Goal: Task Accomplishment & Management: Manage account settings

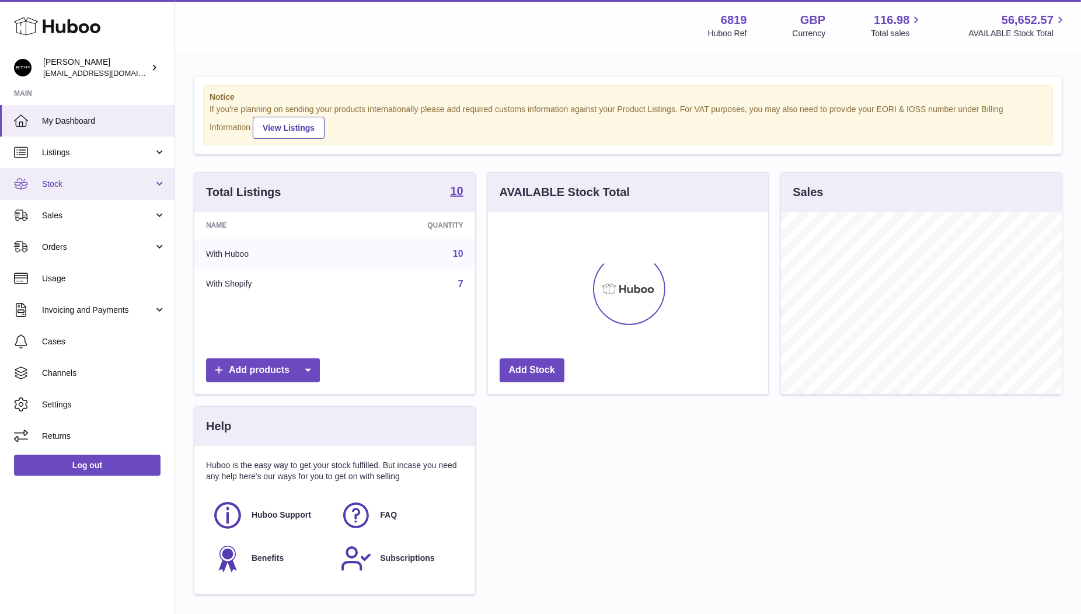
scroll to position [182, 281]
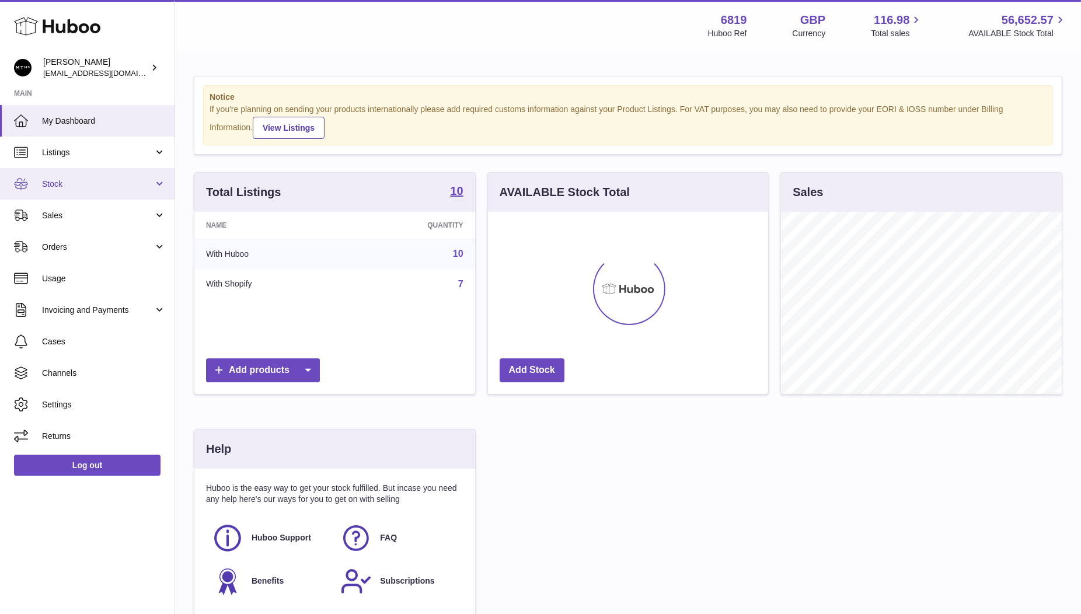
click at [57, 187] on span "Stock" at bounding box center [98, 184] width 112 height 11
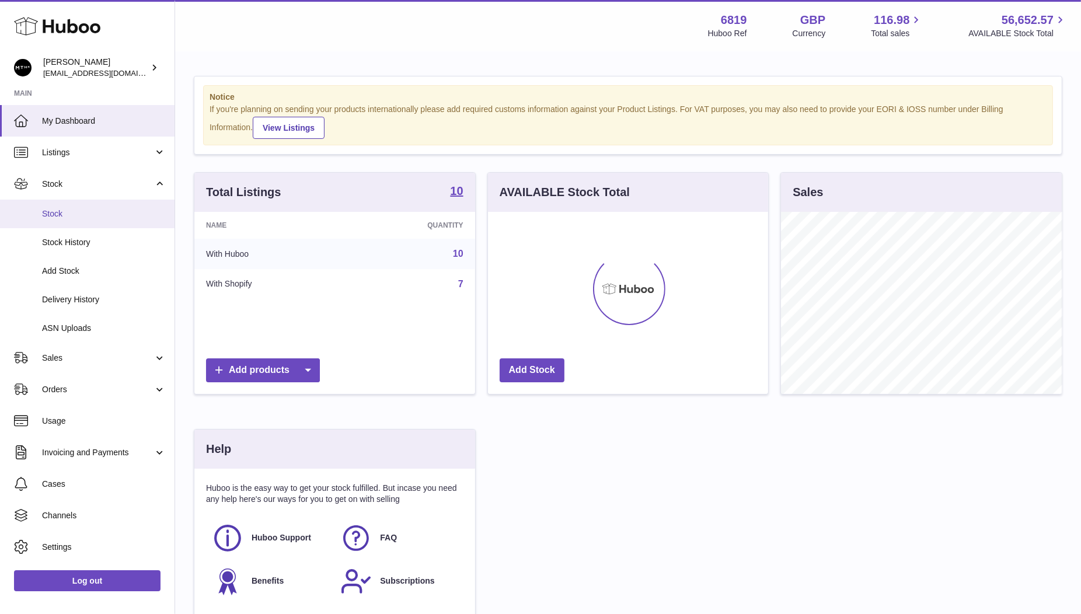
click at [61, 217] on span "Stock" at bounding box center [104, 213] width 124 height 11
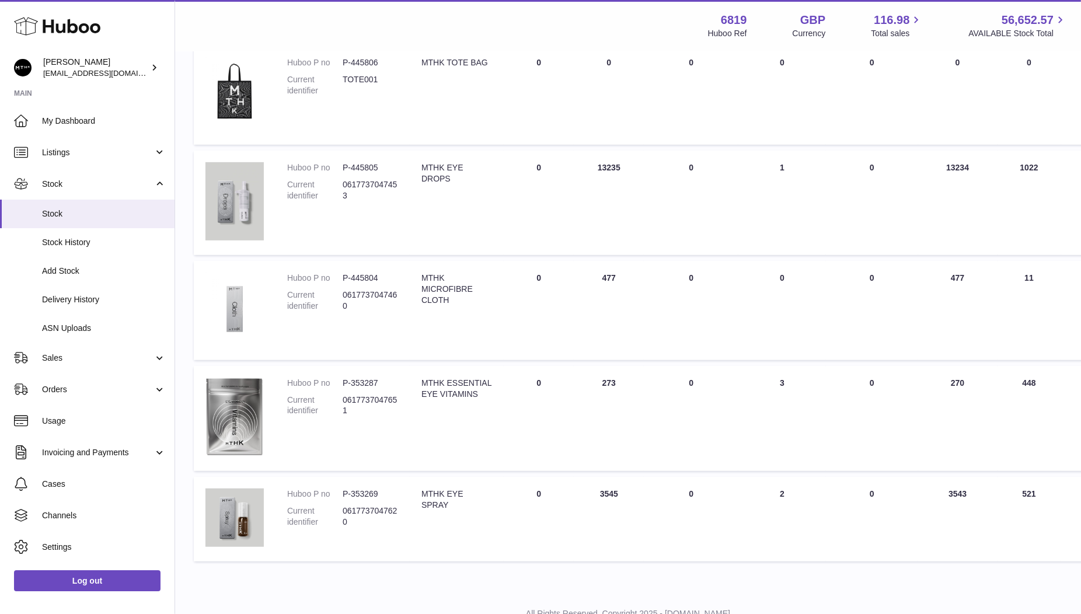
scroll to position [679, 0]
click at [595, 172] on td "ON HAND Total 13235" at bounding box center [609, 205] width 70 height 104
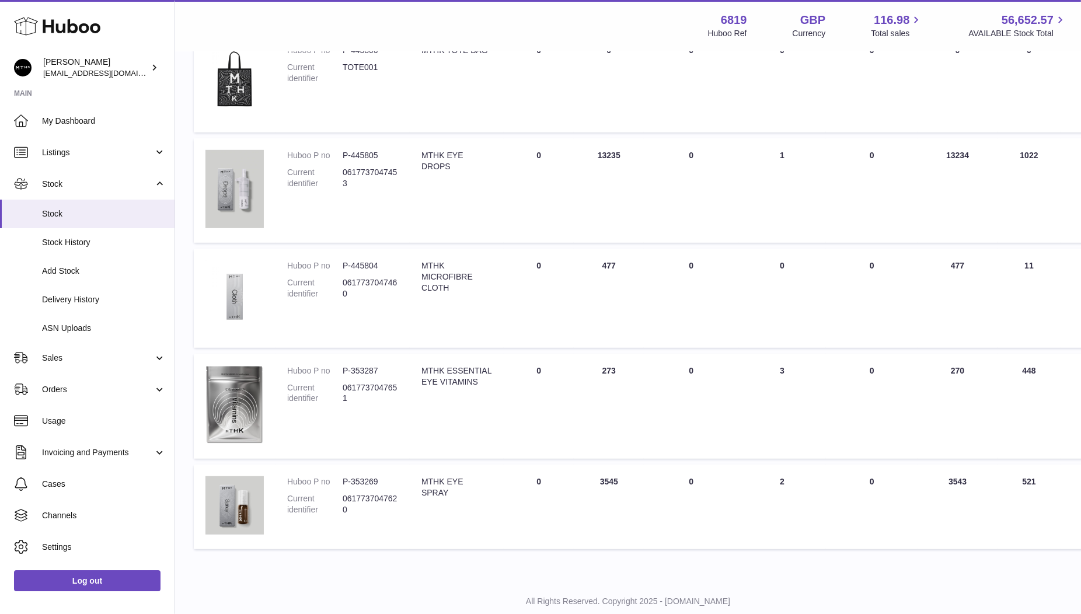
scroll to position [704, 0]
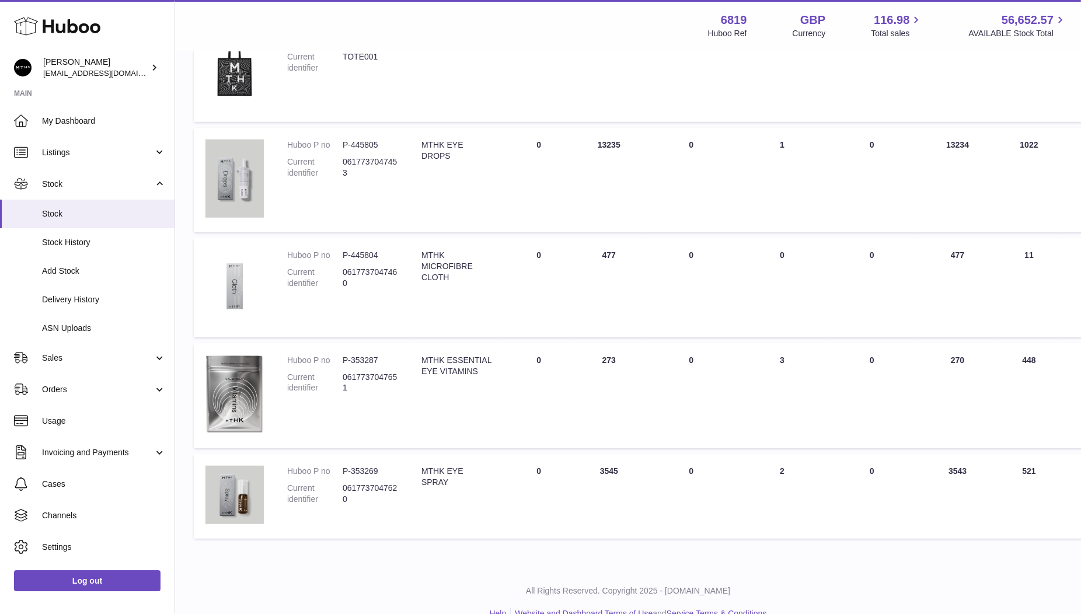
click at [597, 252] on td "ON HAND Total 477" at bounding box center [609, 287] width 70 height 99
click at [590, 388] on td "ON HAND Total 273" at bounding box center [609, 396] width 70 height 106
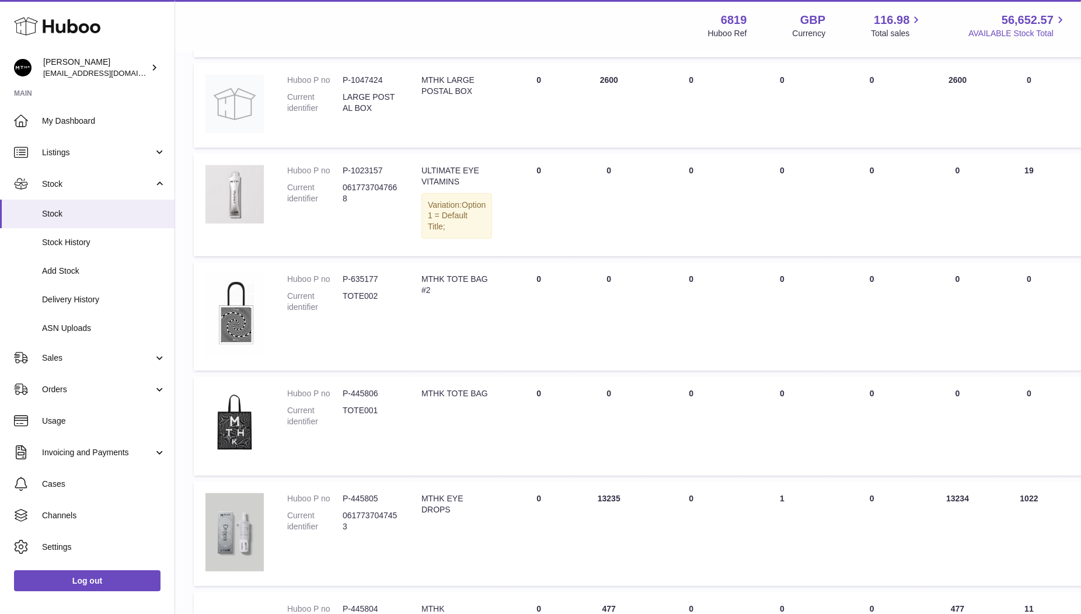
scroll to position [353, 0]
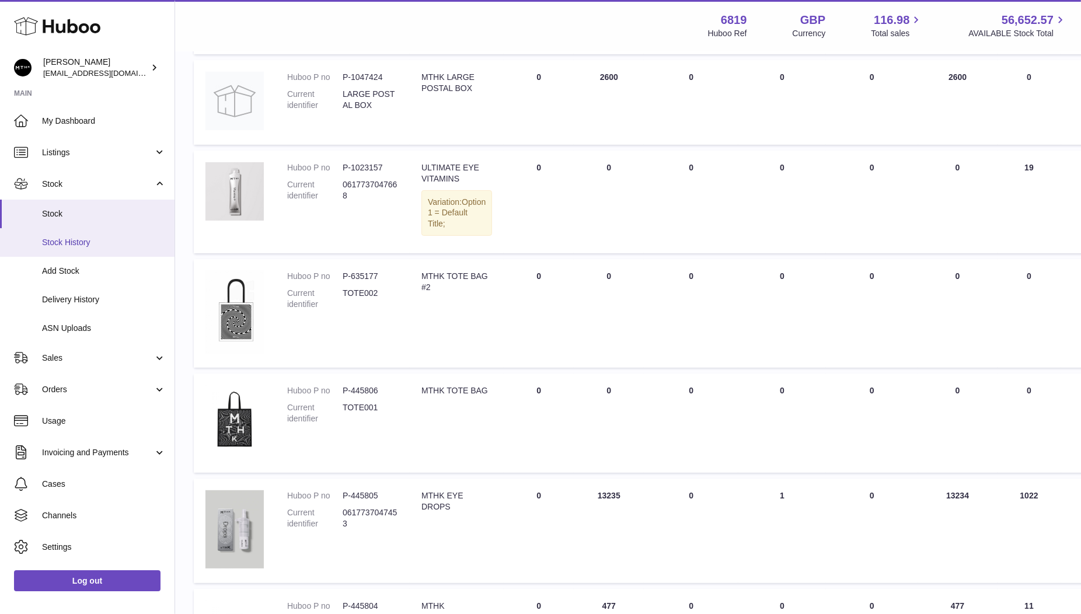
click at [67, 239] on span "Stock History" at bounding box center [104, 242] width 124 height 11
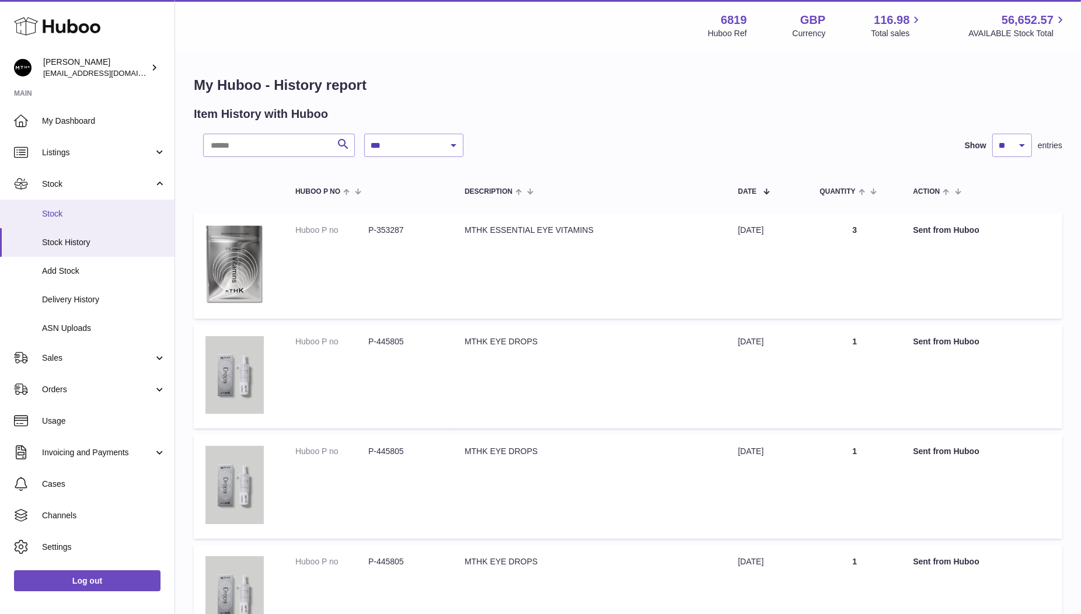
click at [61, 211] on span "Stock" at bounding box center [104, 213] width 124 height 11
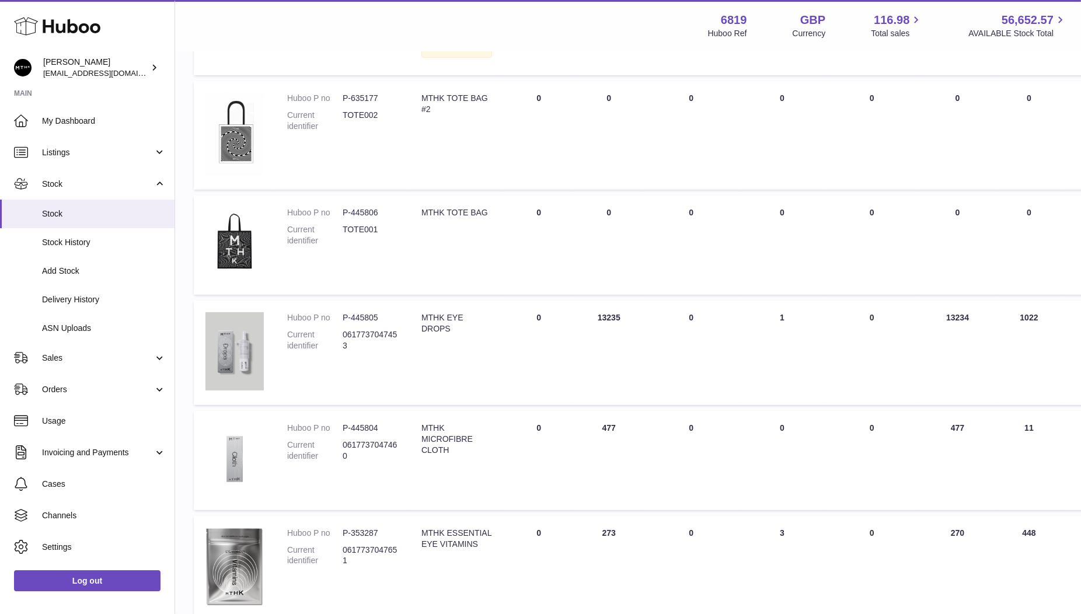
scroll to position [627, 0]
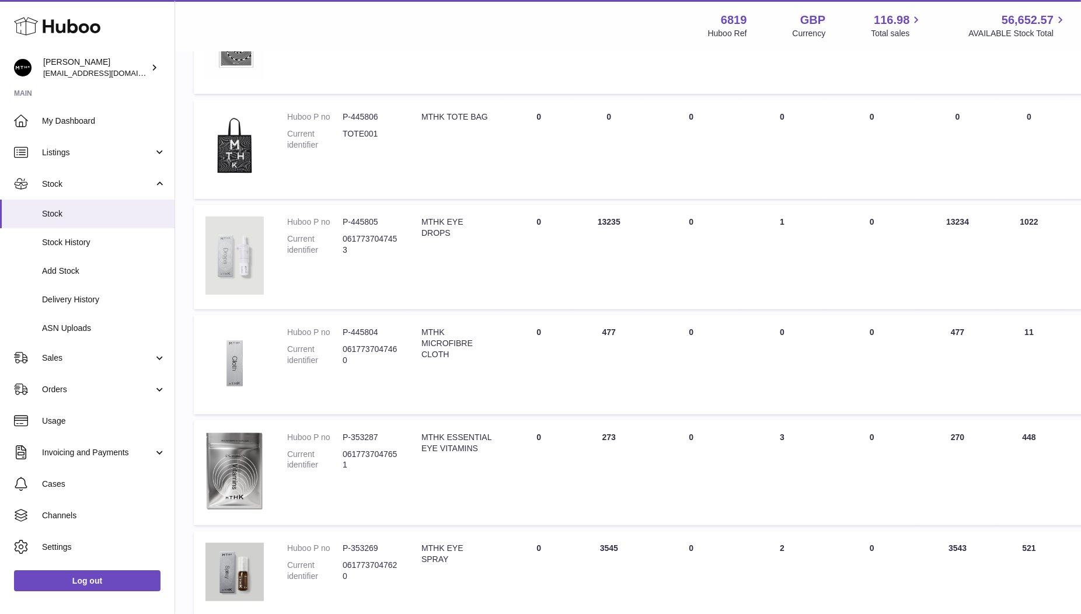
click at [238, 255] on img at bounding box center [235, 256] width 58 height 78
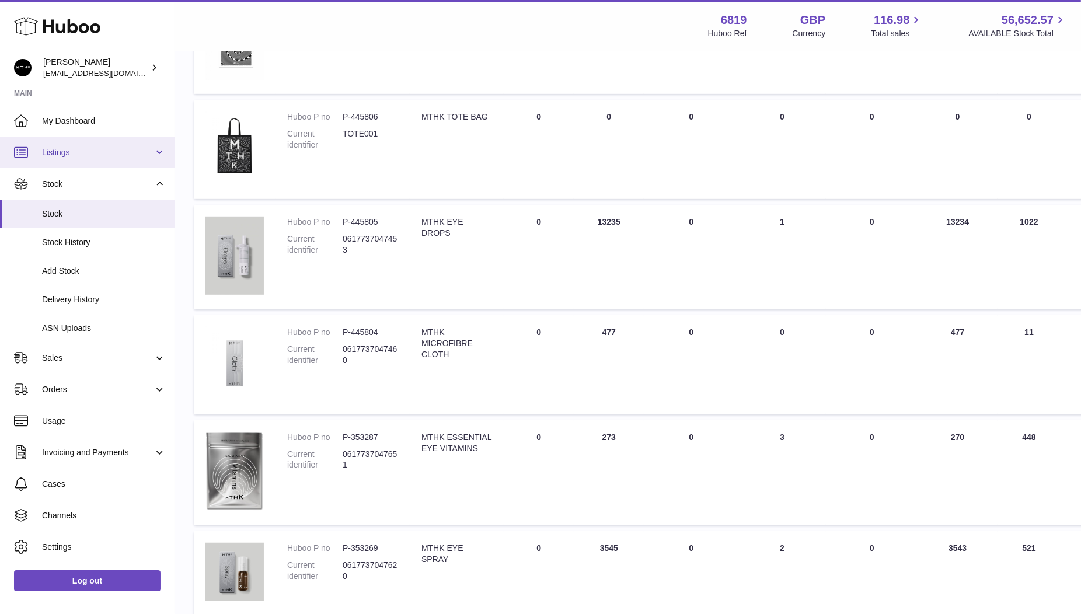
click at [62, 152] on span "Listings" at bounding box center [98, 152] width 112 height 11
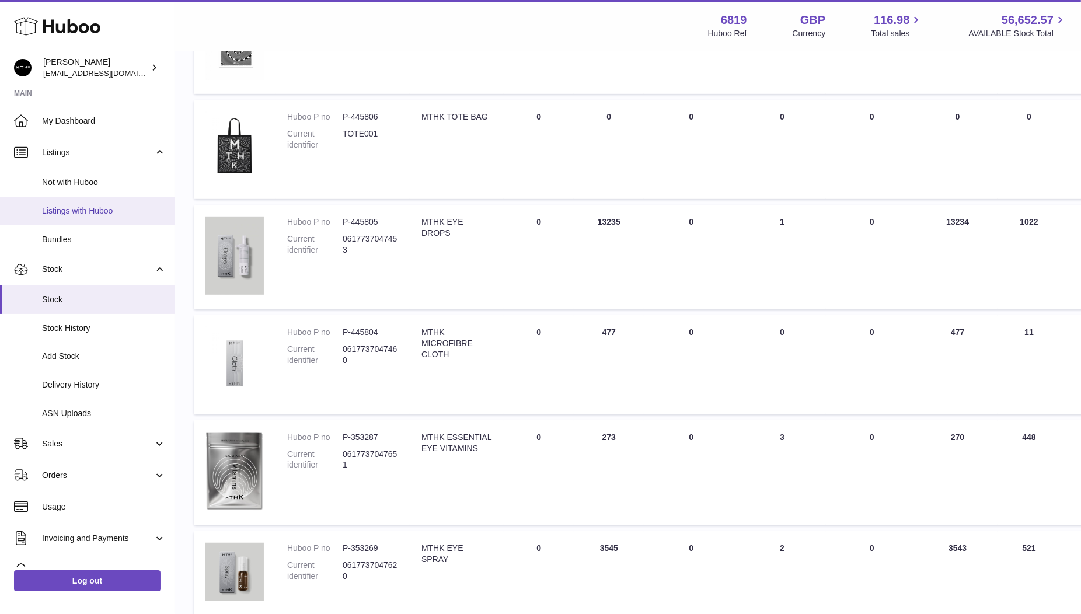
click at [50, 208] on span "Listings with Huboo" at bounding box center [104, 211] width 124 height 11
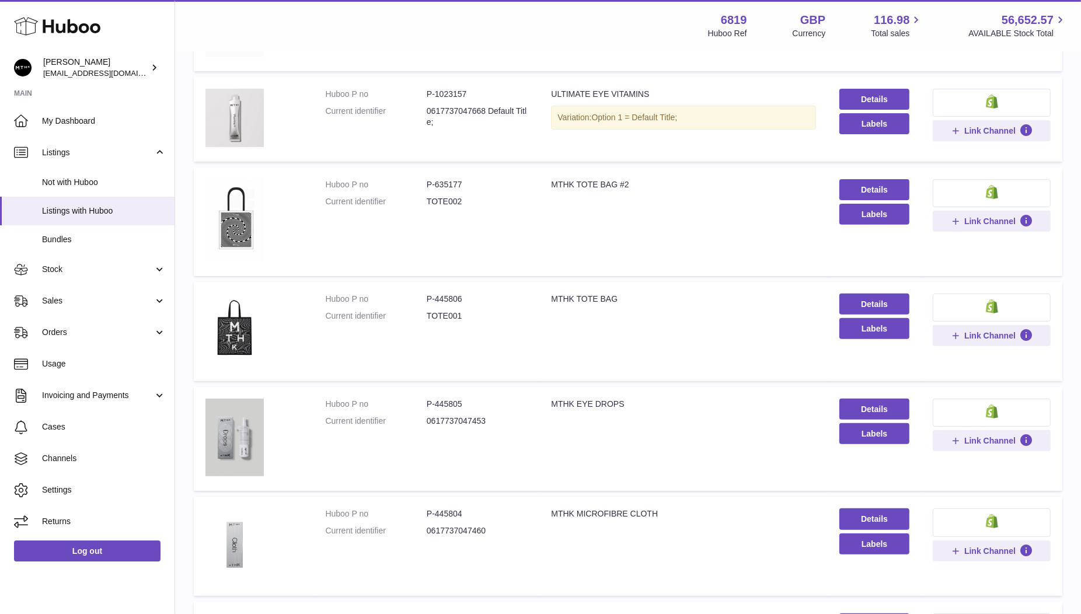
scroll to position [485, 0]
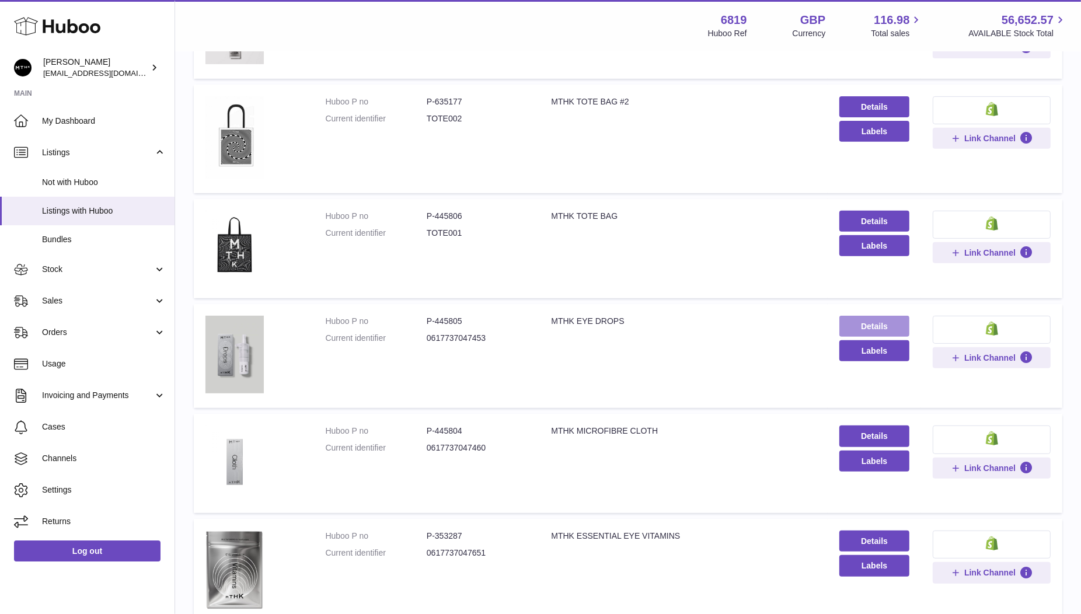
click at [885, 319] on link "Details" at bounding box center [875, 326] width 70 height 21
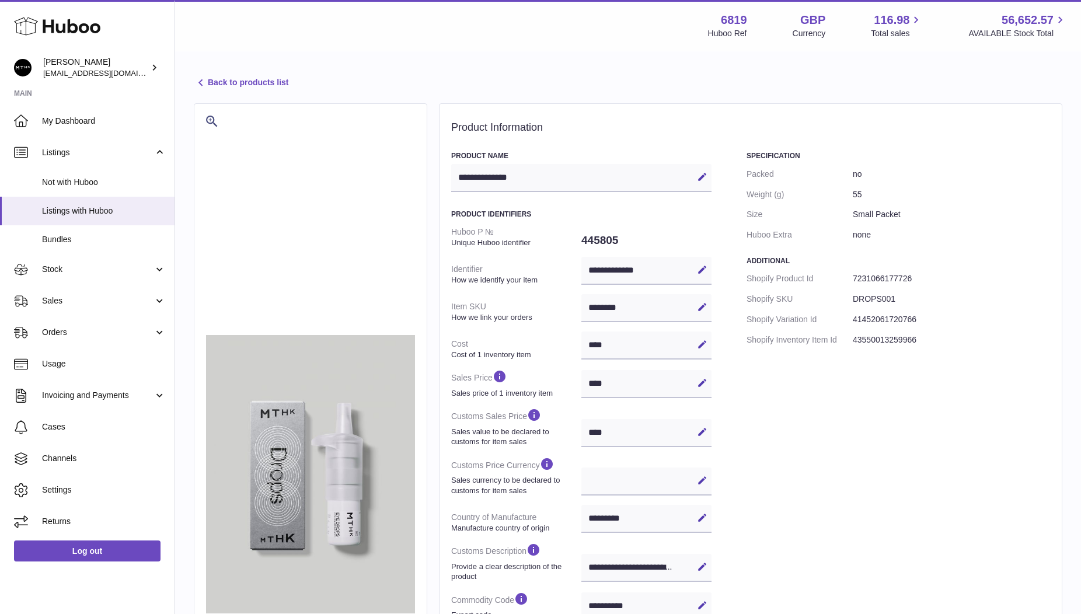
select select
select select "***"
select select "****"
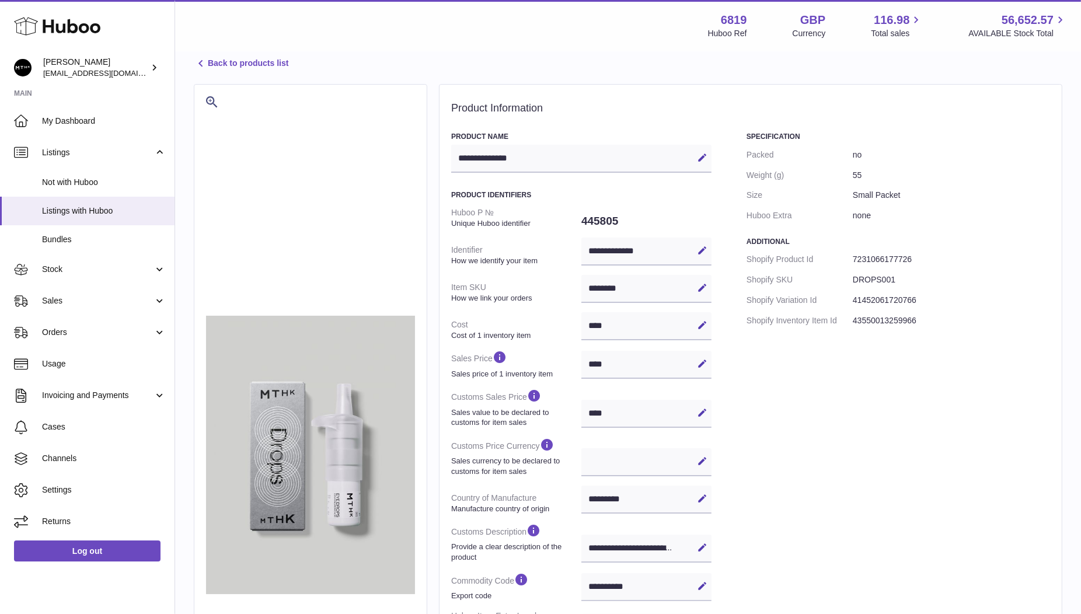
drag, startPoint x: 613, startPoint y: 325, endPoint x: 582, endPoint y: 325, distance: 31.5
click at [582, 325] on div "**** Edit Cancel Save" at bounding box center [647, 326] width 130 height 28
click at [600, 328] on div "**** Edit Cancel Save" at bounding box center [647, 326] width 130 height 28
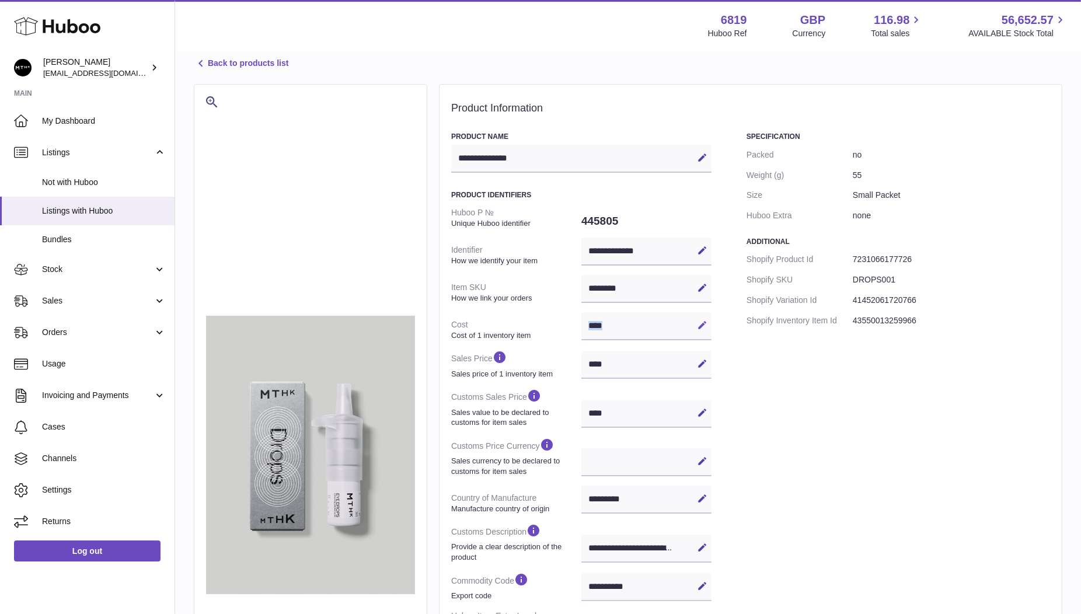
click at [701, 322] on icon at bounding box center [702, 325] width 11 height 11
click at [674, 319] on button "Cancel" at bounding box center [683, 325] width 19 height 19
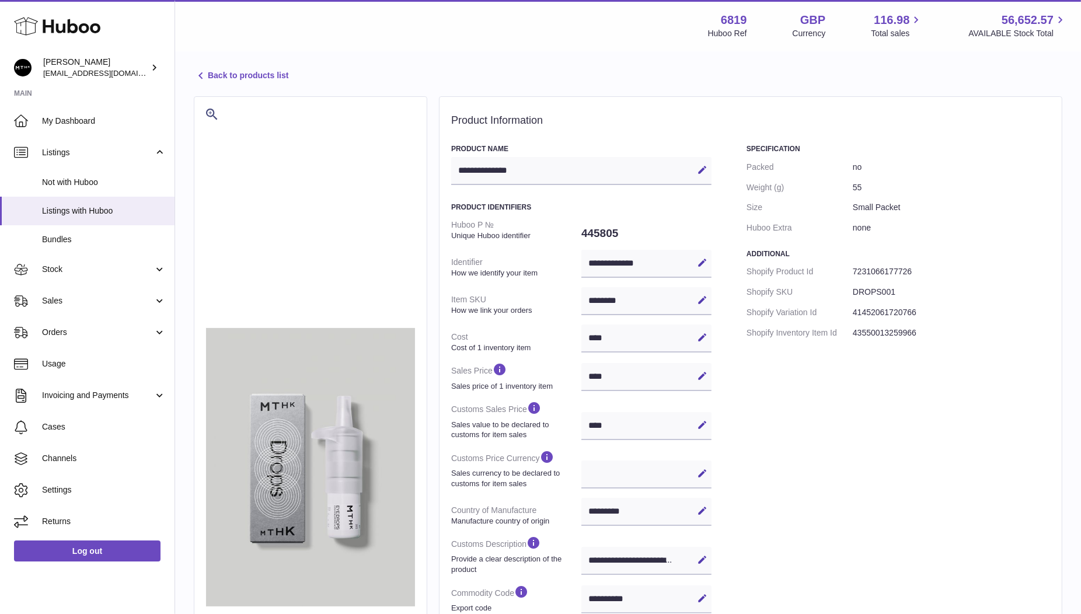
scroll to position [0, 0]
